Goal: Information Seeking & Learning: Learn about a topic

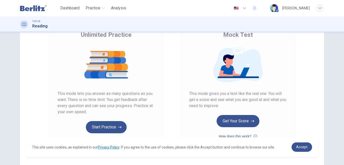
scroll to position [50, 0]
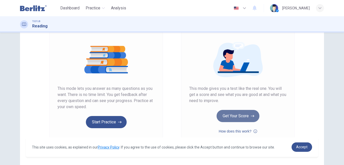
click at [239, 116] on button "Get Your Score" at bounding box center [238, 116] width 43 height 12
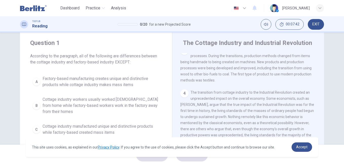
scroll to position [8, 0]
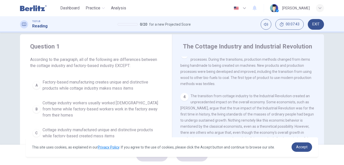
click at [36, 86] on div "A" at bounding box center [36, 85] width 8 height 8
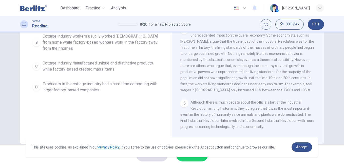
scroll to position [84, 0]
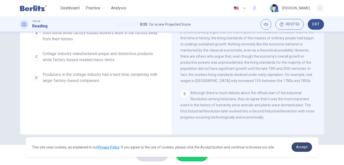
click at [302, 147] on span "Accept" at bounding box center [301, 147] width 11 height 4
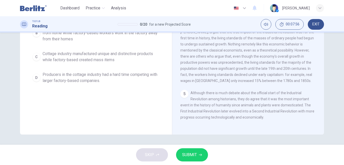
click at [192, 157] on span "SUBMIT" at bounding box center [189, 154] width 15 height 7
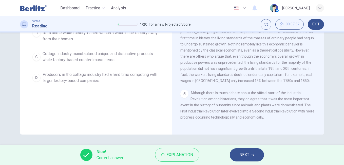
click at [247, 156] on span "NEXT" at bounding box center [245, 154] width 10 height 7
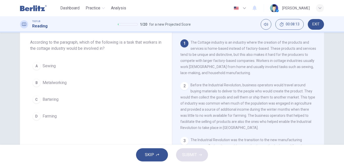
scroll to position [34, 0]
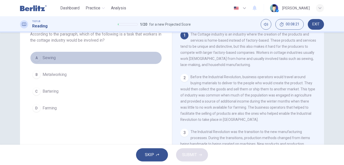
click at [35, 57] on div "A" at bounding box center [36, 58] width 8 height 8
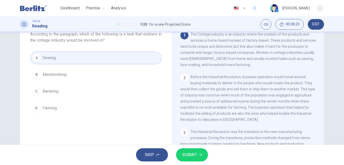
click at [187, 154] on span "SUBMIT" at bounding box center [189, 154] width 15 height 7
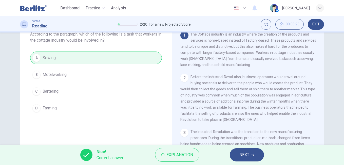
click at [242, 155] on span "NEXT" at bounding box center [245, 154] width 10 height 7
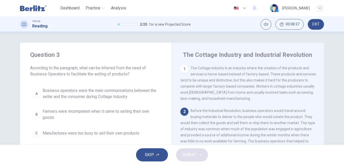
scroll to position [25, 0]
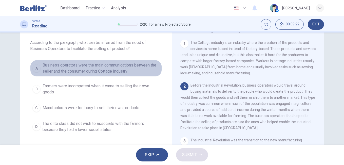
click at [35, 68] on div "A" at bounding box center [36, 68] width 8 height 8
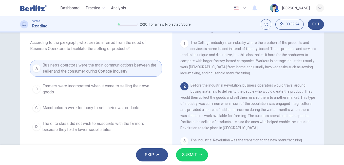
scroll to position [51, 0]
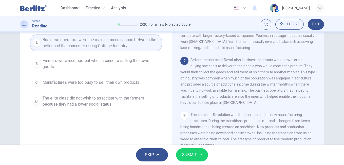
click at [184, 152] on span "SUBMIT" at bounding box center [189, 154] width 15 height 7
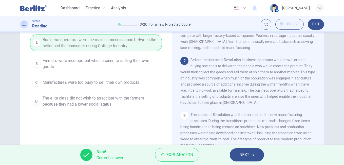
click at [246, 154] on span "NEXT" at bounding box center [245, 154] width 10 height 7
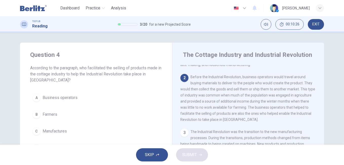
scroll to position [25, 0]
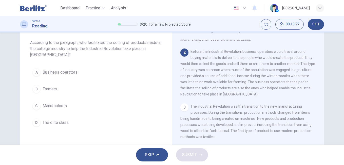
click at [35, 72] on div "A" at bounding box center [36, 72] width 8 height 8
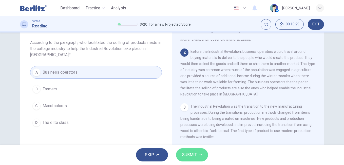
click at [194, 153] on span "SUBMIT" at bounding box center [189, 154] width 15 height 7
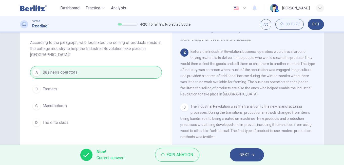
scroll to position [51, 0]
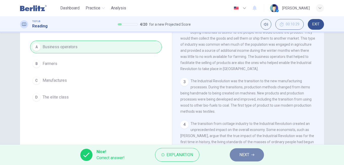
click at [243, 152] on span "NEXT" at bounding box center [245, 154] width 10 height 7
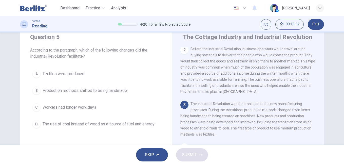
scroll to position [25, 0]
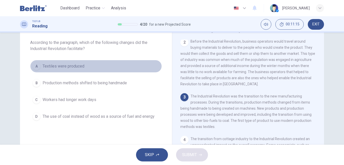
click at [34, 68] on div "A" at bounding box center [36, 66] width 8 height 8
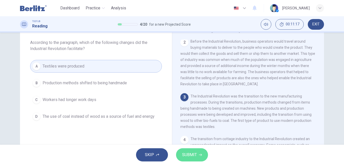
click at [194, 157] on span "SUBMIT" at bounding box center [189, 154] width 15 height 7
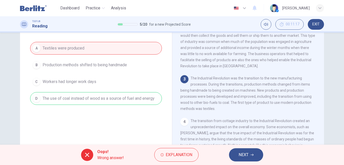
scroll to position [51, 0]
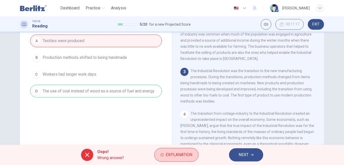
click at [178, 156] on span "Explanation" at bounding box center [179, 154] width 27 height 7
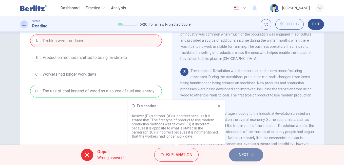
click at [245, 154] on span "NEXT" at bounding box center [244, 154] width 10 height 7
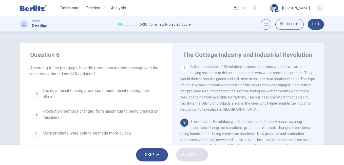
scroll to position [25, 0]
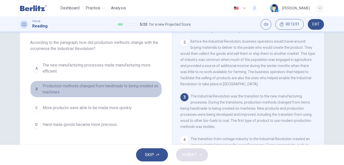
click at [35, 90] on div "B" at bounding box center [36, 89] width 8 height 8
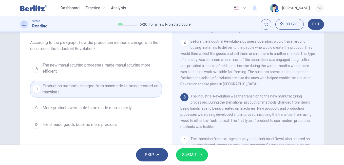
click at [192, 156] on span "SUBMIT" at bounding box center [189, 154] width 15 height 7
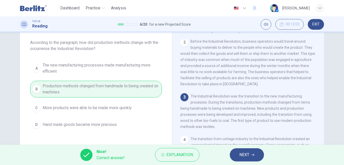
click at [243, 155] on span "NEXT" at bounding box center [245, 154] width 10 height 7
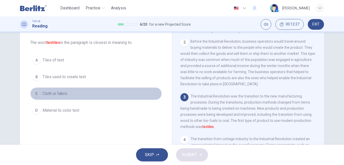
click at [37, 93] on div "C" at bounding box center [36, 93] width 8 height 8
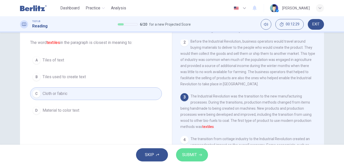
click at [185, 155] on span "SUBMIT" at bounding box center [189, 154] width 15 height 7
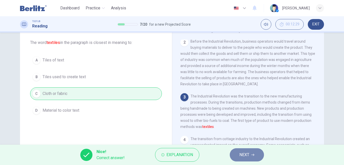
click at [247, 154] on span "NEXT" at bounding box center [245, 154] width 10 height 7
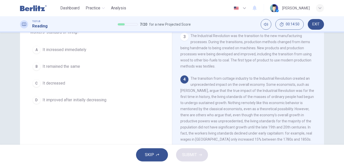
scroll to position [34, 0]
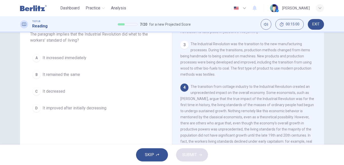
click at [35, 59] on div "A" at bounding box center [36, 58] width 8 height 8
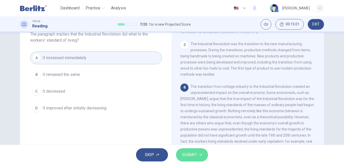
click at [184, 153] on span "SUBMIT" at bounding box center [189, 154] width 15 height 7
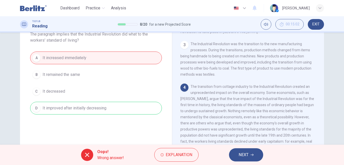
scroll to position [113, 0]
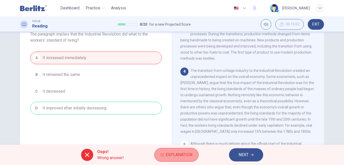
click at [181, 154] on span "Explanation" at bounding box center [179, 154] width 27 height 7
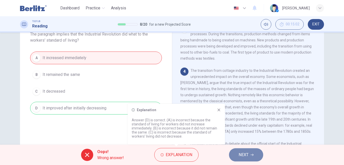
click at [243, 154] on span "NEXT" at bounding box center [244, 154] width 10 height 7
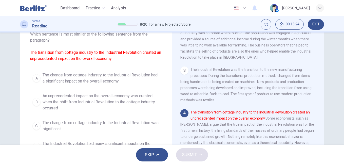
scroll to position [59, 0]
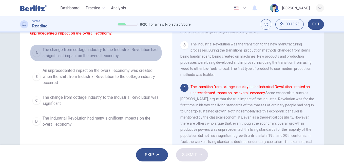
click at [35, 51] on div "A" at bounding box center [36, 53] width 8 height 8
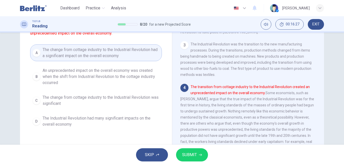
click at [193, 153] on span "SUBMIT" at bounding box center [189, 154] width 15 height 7
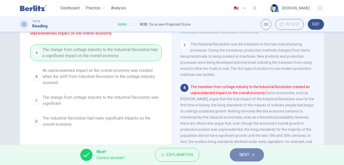
click at [245, 154] on span "NEXT" at bounding box center [245, 154] width 10 height 7
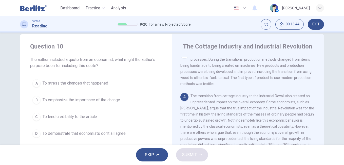
scroll to position [34, 0]
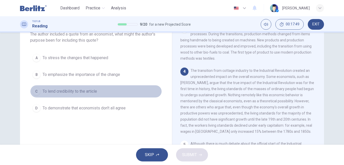
click at [38, 91] on div "C" at bounding box center [36, 91] width 8 height 8
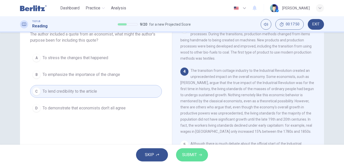
click at [188, 156] on span "SUBMIT" at bounding box center [189, 154] width 15 height 7
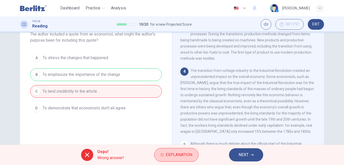
click at [184, 154] on span "Explanation" at bounding box center [179, 154] width 27 height 7
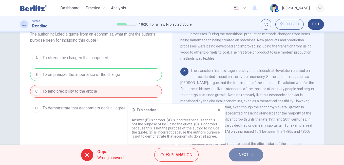
click at [248, 153] on span "NEXT" at bounding box center [244, 154] width 10 height 7
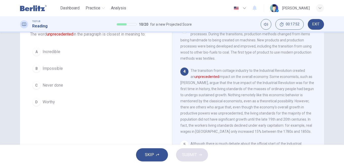
scroll to position [8, 0]
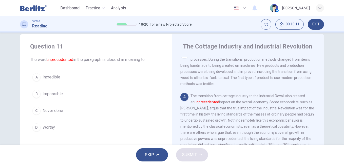
click at [48, 76] on span "Incredible" at bounding box center [52, 77] width 18 height 6
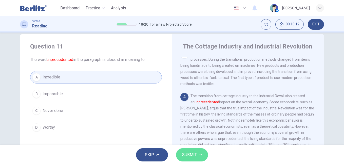
click at [188, 154] on span "SUBMIT" at bounding box center [189, 154] width 15 height 7
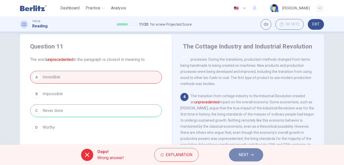
click at [241, 157] on span "NEXT" at bounding box center [244, 154] width 10 height 7
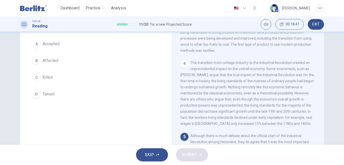
scroll to position [34, 0]
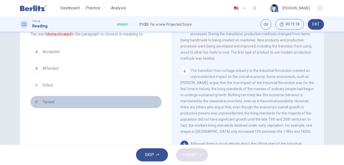
click at [44, 102] on span "Tamed" at bounding box center [49, 102] width 12 height 6
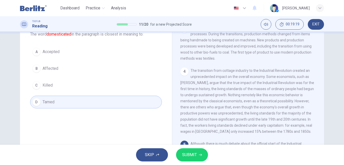
click at [186, 154] on span "SUBMIT" at bounding box center [189, 154] width 15 height 7
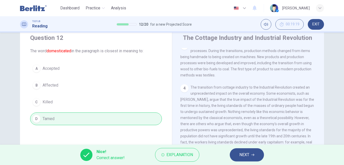
scroll to position [8, 0]
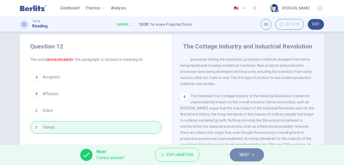
click at [249, 156] on span "NEXT" at bounding box center [245, 154] width 10 height 7
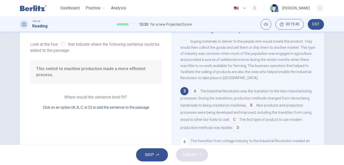
scroll to position [34, 0]
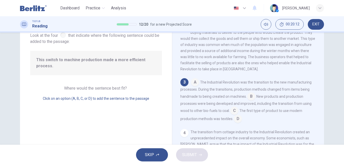
click at [249, 101] on input at bounding box center [251, 97] width 8 height 8
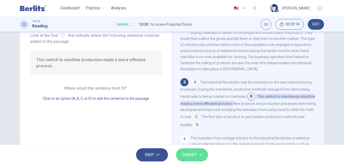
click at [190, 157] on span "SUBMIT" at bounding box center [189, 154] width 15 height 7
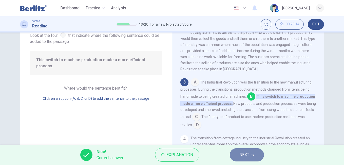
click at [240, 155] on span "NEXT" at bounding box center [245, 154] width 10 height 7
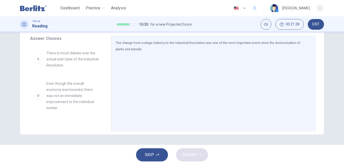
scroll to position [61, 0]
drag, startPoint x: 103, startPoint y: 89, endPoint x: 105, endPoint y: 110, distance: 21.4
click at [105, 110] on div "A The shift from cottage industry to the Industrial Revolution created more job…" at bounding box center [68, 85] width 77 height 78
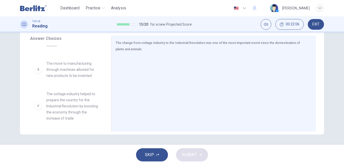
scroll to position [125, 0]
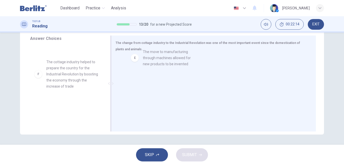
drag, startPoint x: 46, startPoint y: 70, endPoint x: 147, endPoint y: 61, distance: 100.5
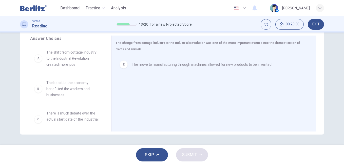
scroll to position [0, 0]
drag, startPoint x: 72, startPoint y: 89, endPoint x: 179, endPoint y: 86, distance: 107.3
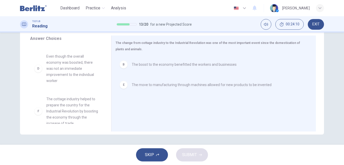
scroll to position [64, 0]
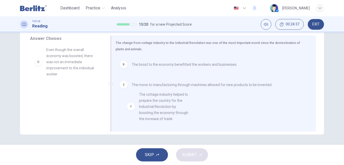
drag, startPoint x: 53, startPoint y: 105, endPoint x: 149, endPoint y: 107, distance: 95.3
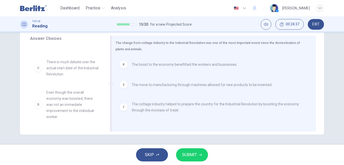
scroll to position [21, 0]
click at [192, 155] on span "SUBMIT" at bounding box center [189, 154] width 15 height 7
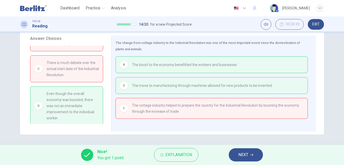
click at [244, 155] on span "NEXT" at bounding box center [244, 154] width 10 height 7
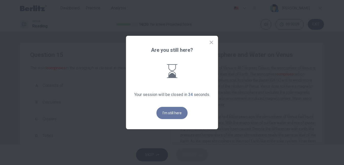
click at [170, 111] on button "I'm still here" at bounding box center [172, 113] width 31 height 12
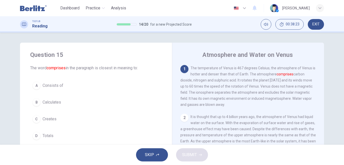
click at [35, 86] on div "A" at bounding box center [36, 85] width 8 height 8
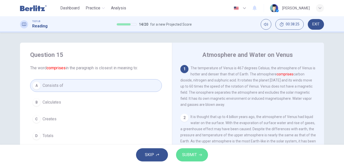
click at [185, 154] on span "SUBMIT" at bounding box center [189, 154] width 15 height 7
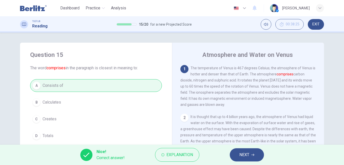
click at [239, 156] on button "NEXT" at bounding box center [247, 154] width 34 height 13
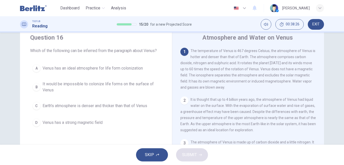
scroll to position [25, 0]
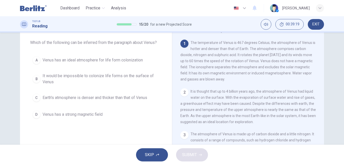
click at [33, 78] on div "B" at bounding box center [36, 79] width 8 height 8
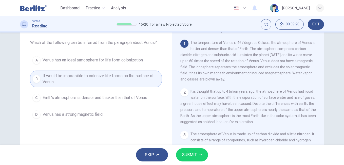
click at [191, 153] on span "SUBMIT" at bounding box center [189, 154] width 15 height 7
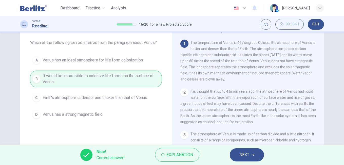
click at [245, 156] on span "NEXT" at bounding box center [245, 154] width 10 height 7
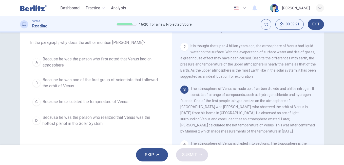
scroll to position [50, 0]
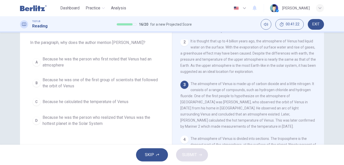
click at [35, 61] on div "A" at bounding box center [36, 62] width 8 height 8
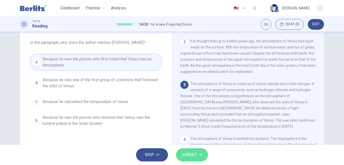
click at [187, 159] on button "SUBMIT" at bounding box center [192, 154] width 32 height 13
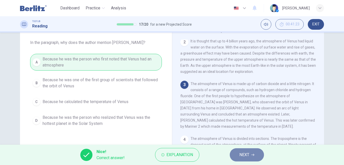
click at [242, 155] on span "NEXT" at bounding box center [245, 154] width 10 height 7
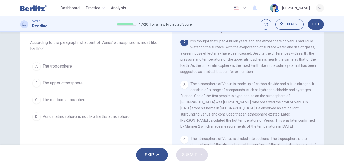
scroll to position [50, 0]
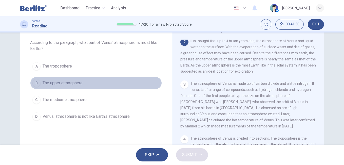
click at [38, 82] on div "B" at bounding box center [36, 83] width 8 height 8
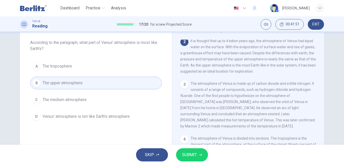
click at [184, 155] on span "SUBMIT" at bounding box center [189, 154] width 15 height 7
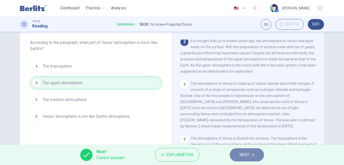
click at [252, 155] on icon "button" at bounding box center [252, 154] width 3 height 3
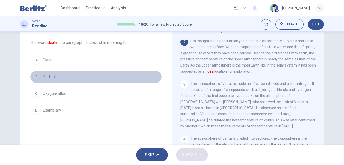
click at [40, 77] on button "B Perfect" at bounding box center [96, 76] width 132 height 13
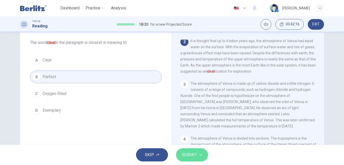
click at [192, 154] on span "SUBMIT" at bounding box center [189, 154] width 15 height 7
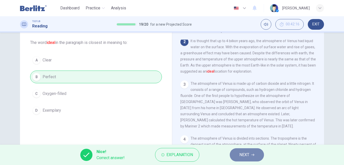
click at [242, 154] on span "NEXT" at bounding box center [245, 154] width 10 height 7
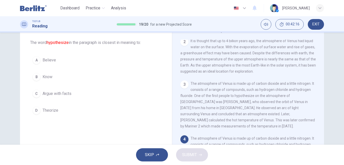
scroll to position [107, 0]
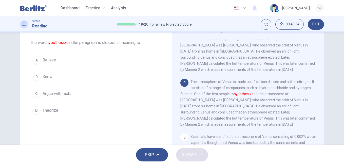
click at [43, 60] on span "Believe" at bounding box center [49, 60] width 13 height 6
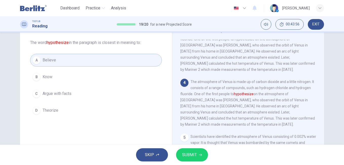
click at [190, 154] on span "SUBMIT" at bounding box center [189, 154] width 15 height 7
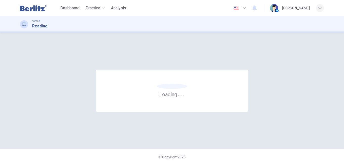
scroll to position [0, 0]
